Goal: Check status: Check status

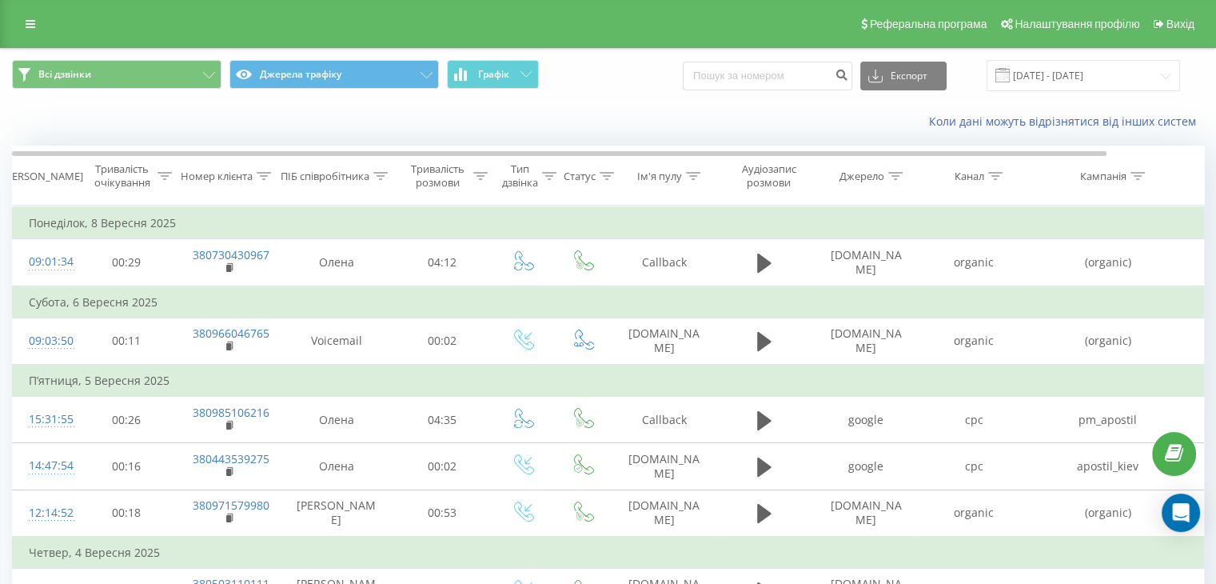
click at [1010, 76] on span at bounding box center [1003, 75] width 14 height 14
click at [1065, 70] on input "[DATE] - [DATE]" at bounding box center [1084, 75] width 194 height 31
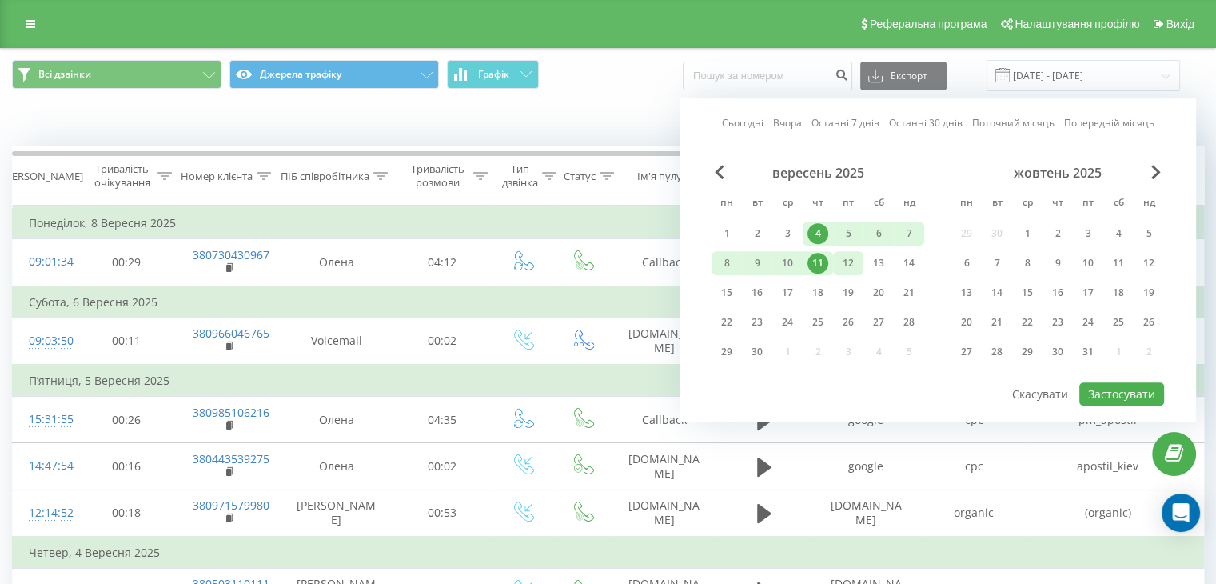
click at [847, 260] on div "12" at bounding box center [848, 263] width 21 height 21
click at [817, 290] on div "18" at bounding box center [818, 292] width 21 height 21
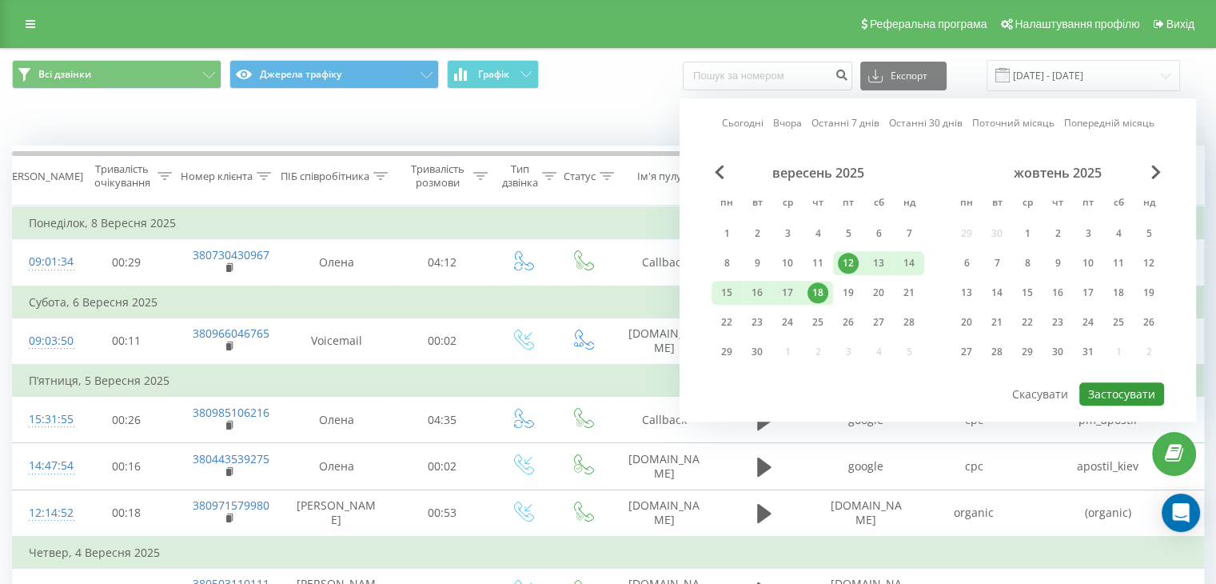
click at [1107, 389] on button "Застосувати" at bounding box center [1122, 393] width 85 height 23
type input "[DATE] - [DATE]"
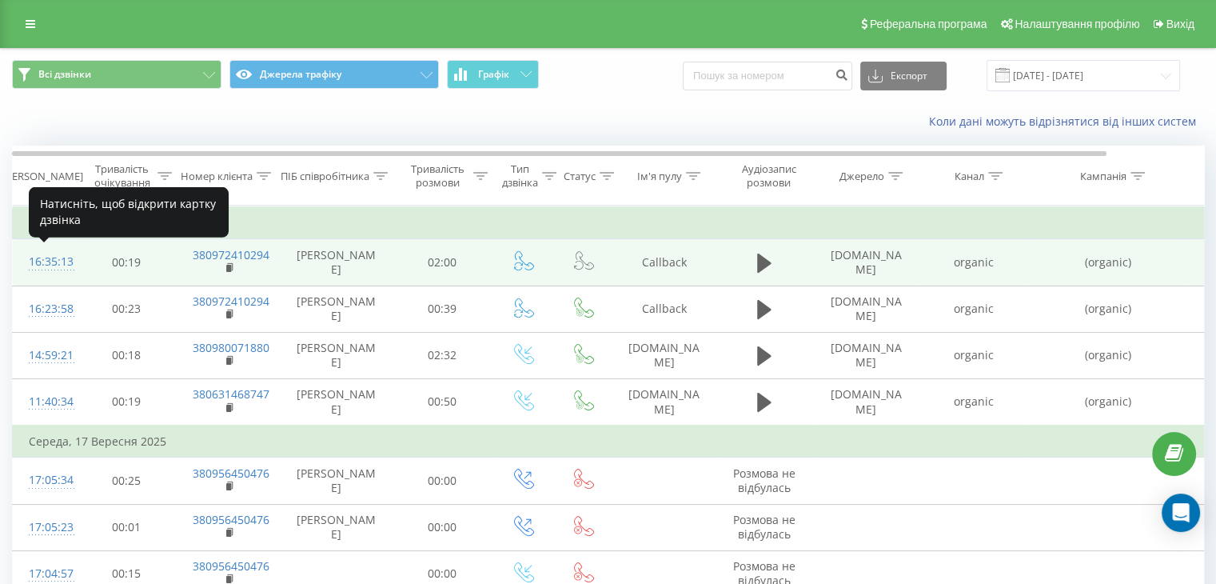
click at [46, 259] on div "16:35:13" at bounding box center [45, 261] width 32 height 31
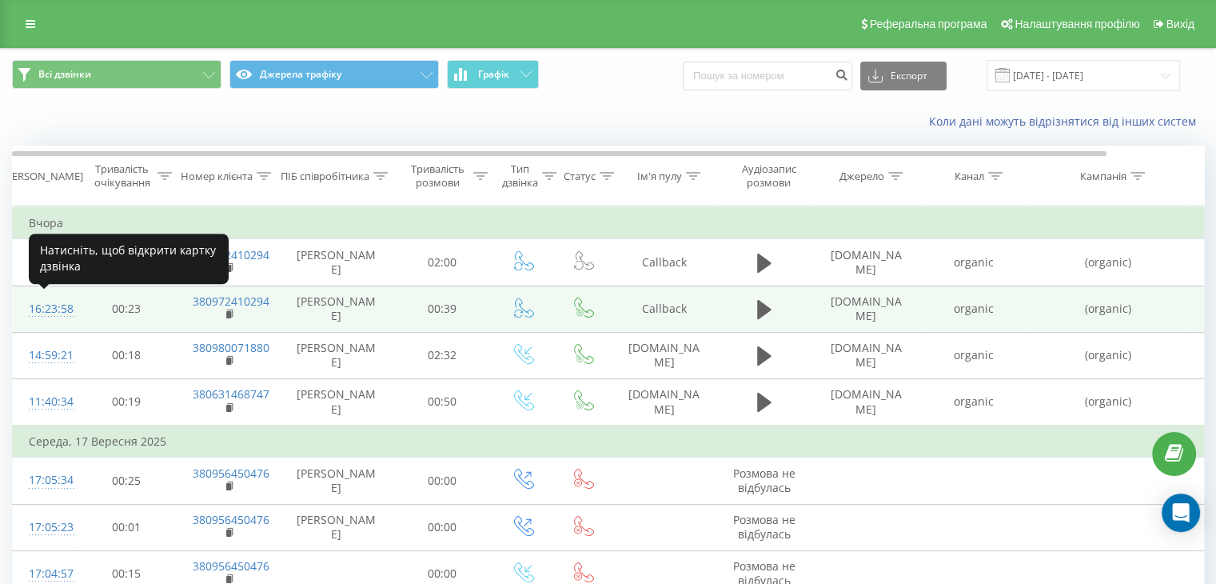
click at [53, 305] on div "16:23:58" at bounding box center [45, 309] width 32 height 31
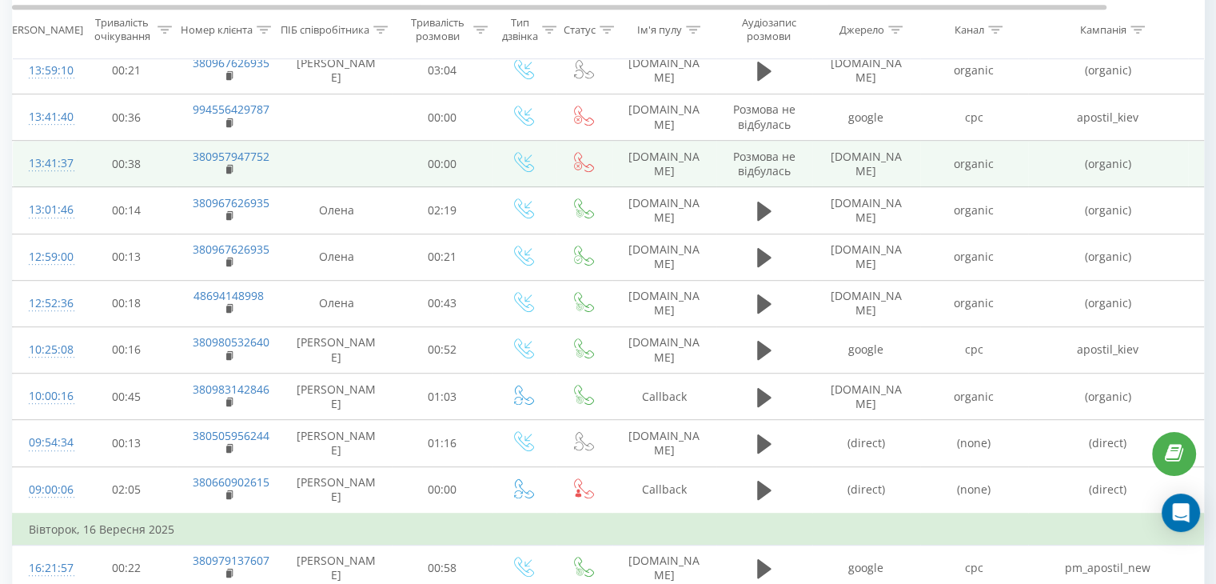
scroll to position [800, 0]
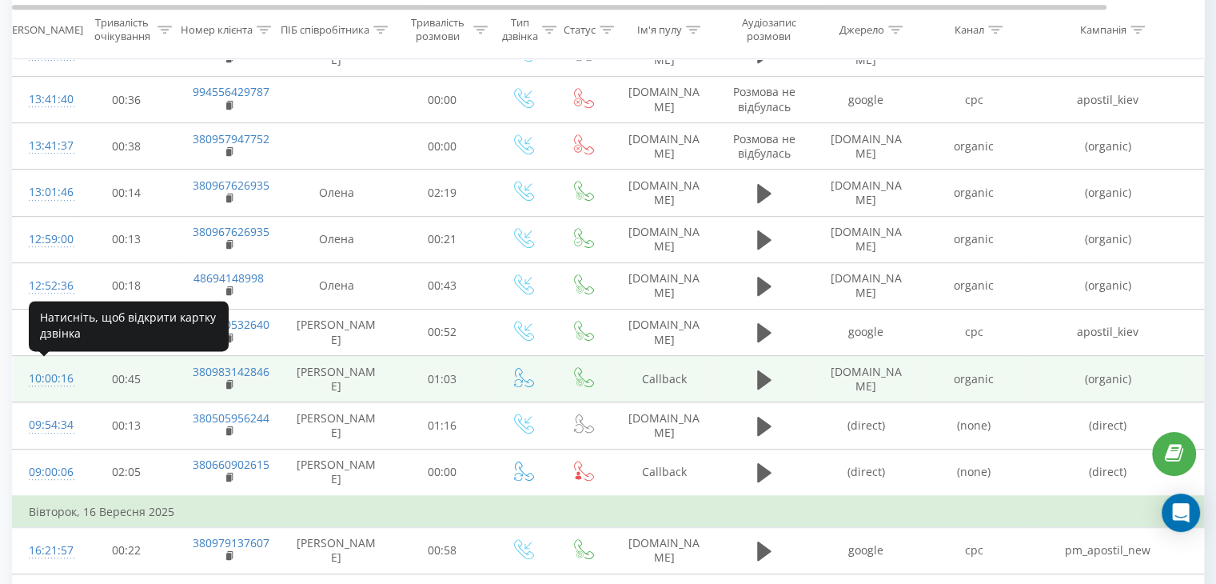
click at [39, 373] on div "10:00:16" at bounding box center [45, 378] width 32 height 31
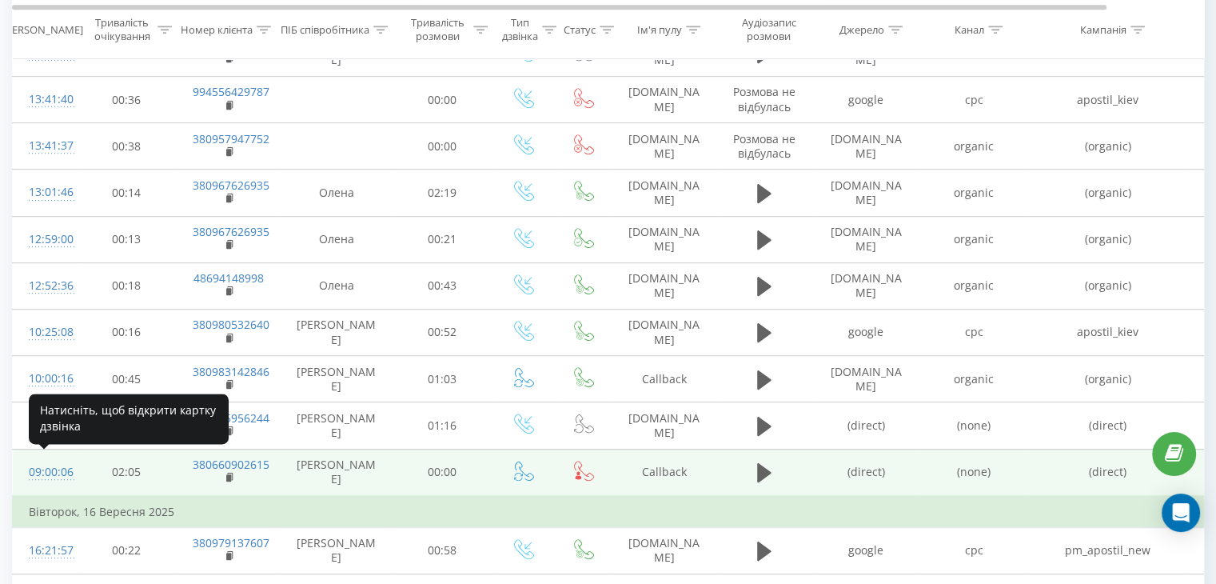
click at [48, 465] on div "09:00:06" at bounding box center [45, 472] width 32 height 31
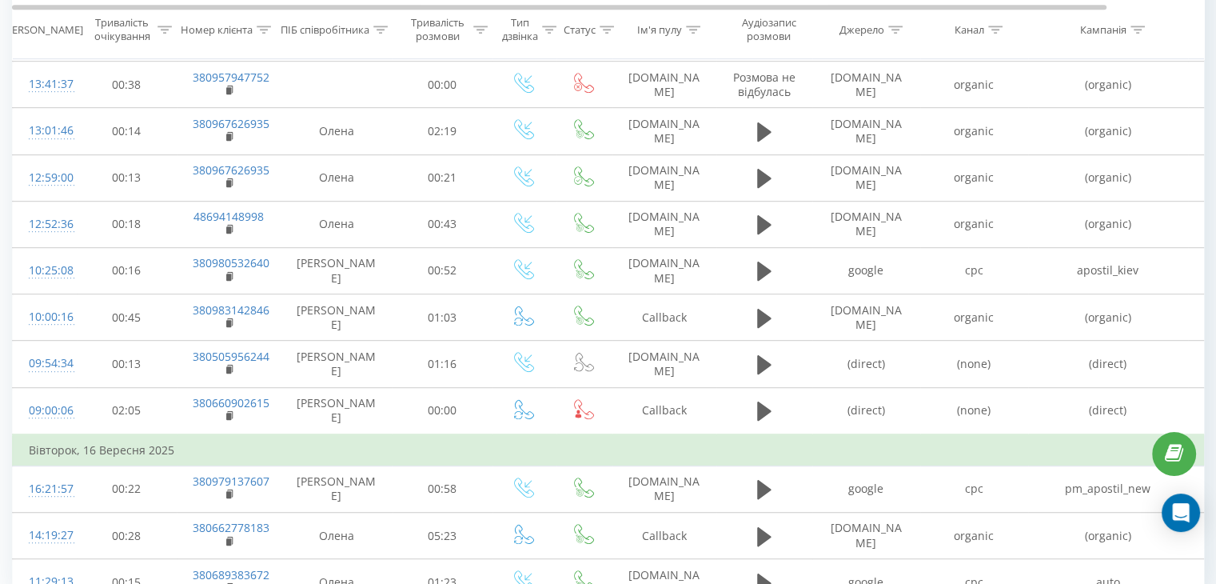
scroll to position [937, 0]
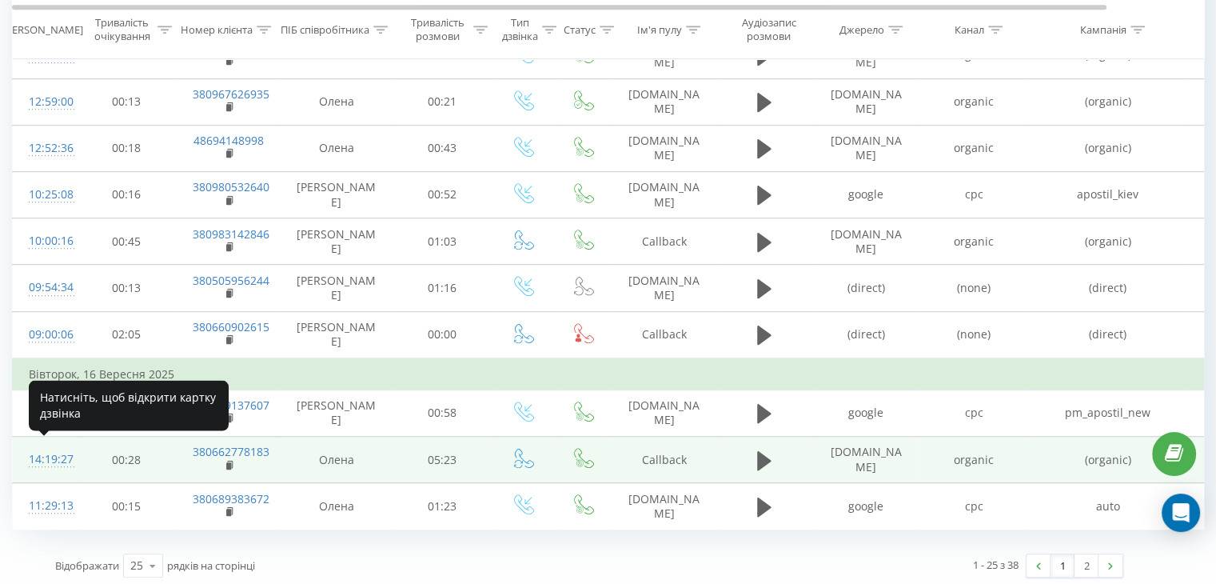
click at [35, 452] on div "14:19:27" at bounding box center [45, 459] width 32 height 31
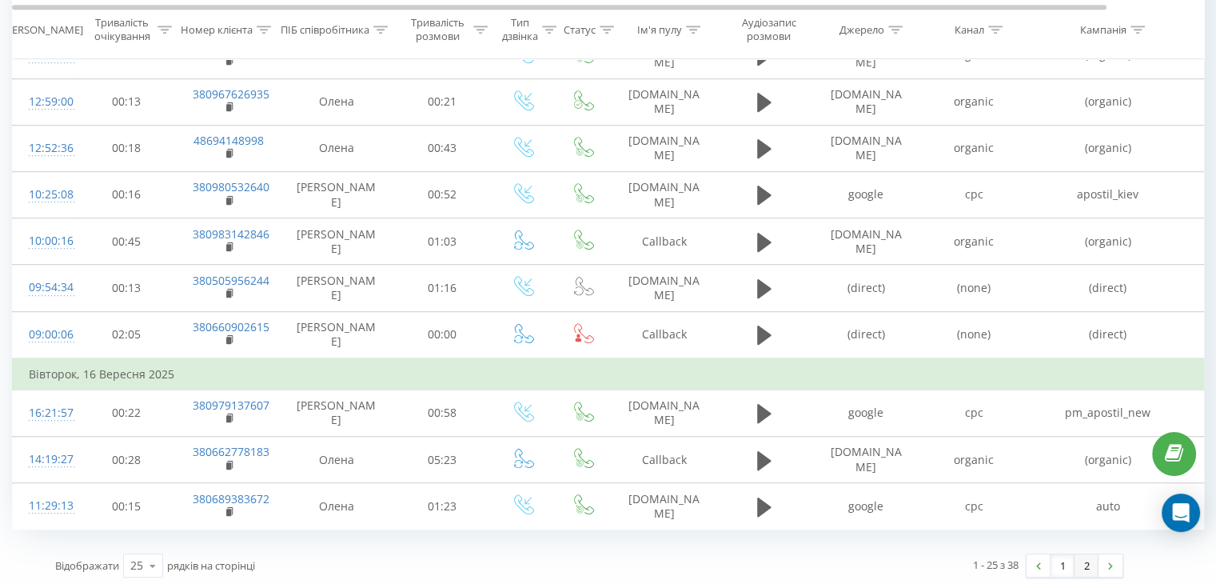
click at [1087, 557] on link "2" at bounding box center [1087, 565] width 24 height 22
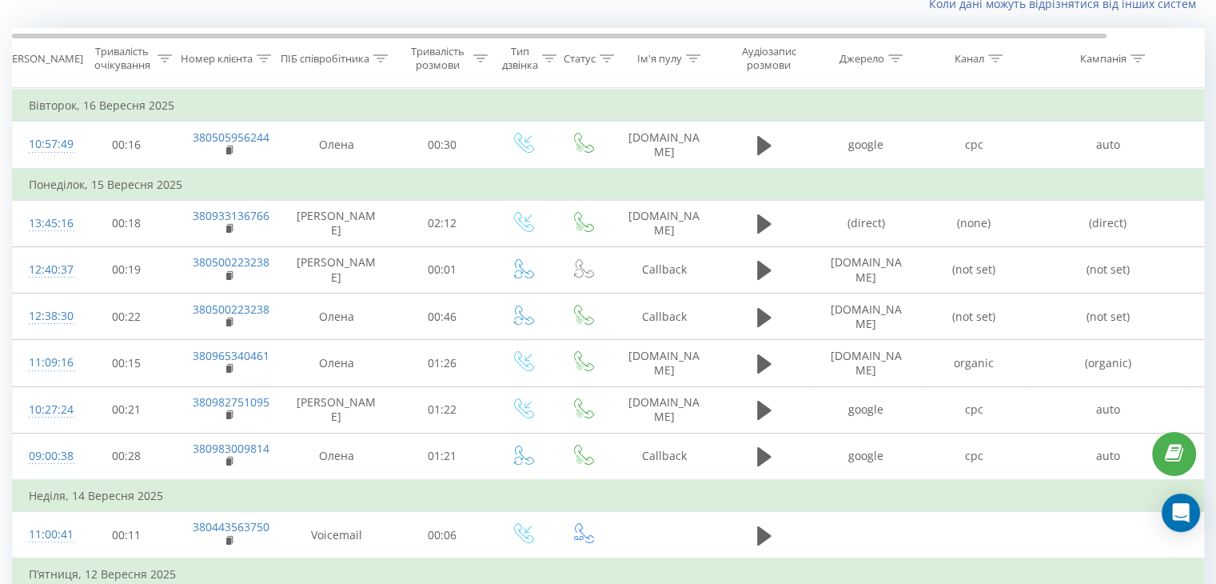
scroll to position [106, 0]
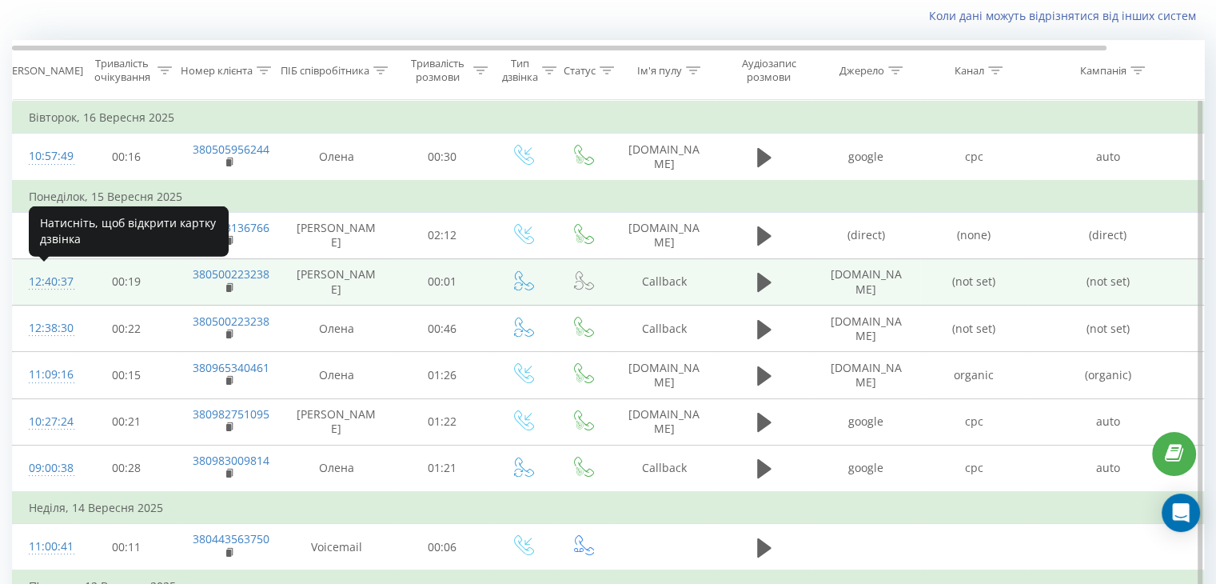
click at [46, 282] on div "12:40:37" at bounding box center [45, 281] width 32 height 31
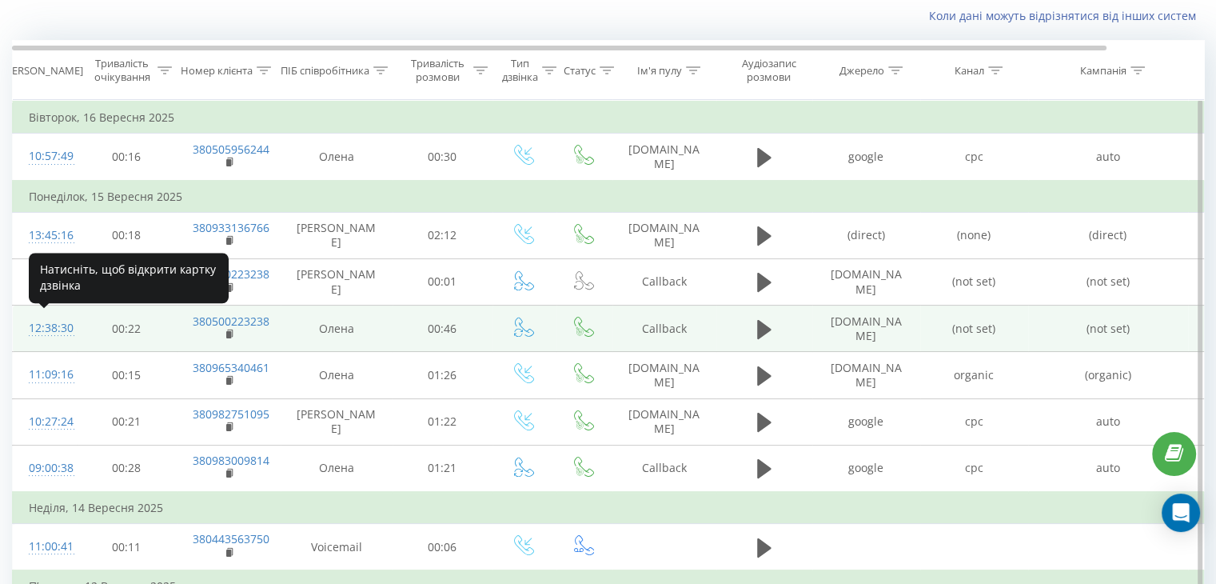
click at [51, 325] on div "12:38:30" at bounding box center [45, 328] width 32 height 31
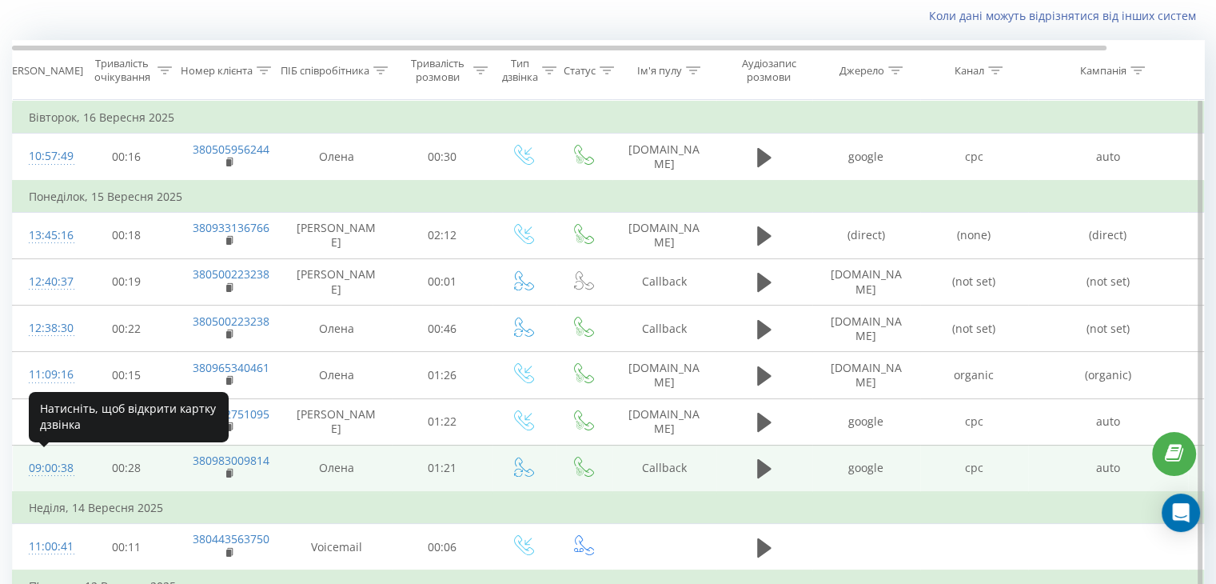
click at [45, 467] on div "09:00:38" at bounding box center [45, 468] width 32 height 31
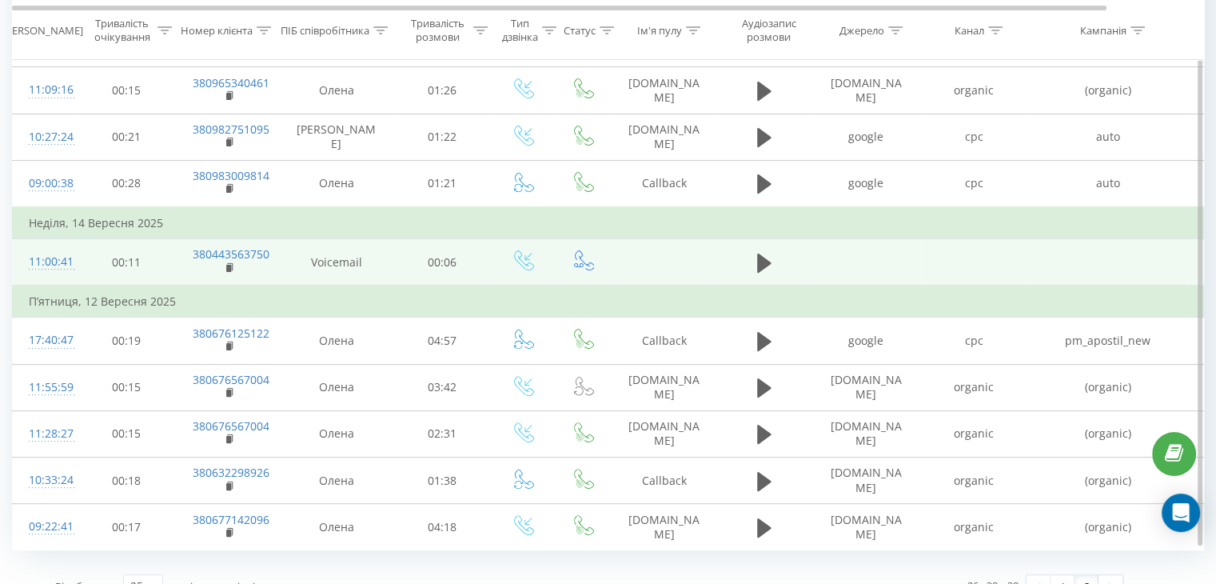
scroll to position [413, 0]
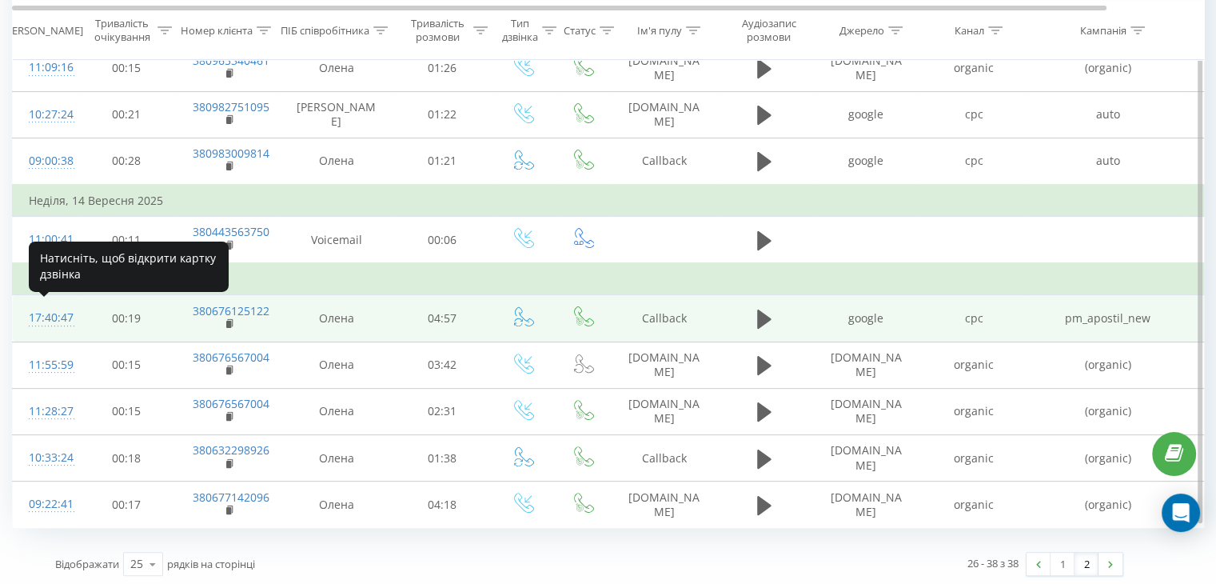
click at [45, 316] on div "17:40:47" at bounding box center [45, 317] width 32 height 31
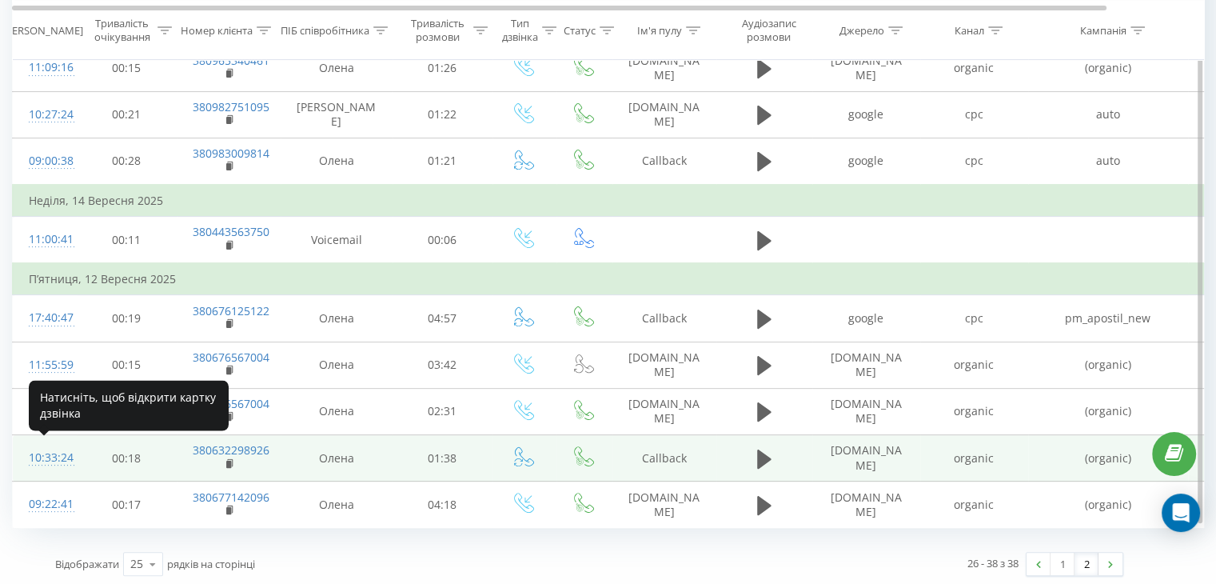
click at [45, 454] on div "10:33:24" at bounding box center [45, 457] width 32 height 31
